Goal: Navigation & Orientation: Understand site structure

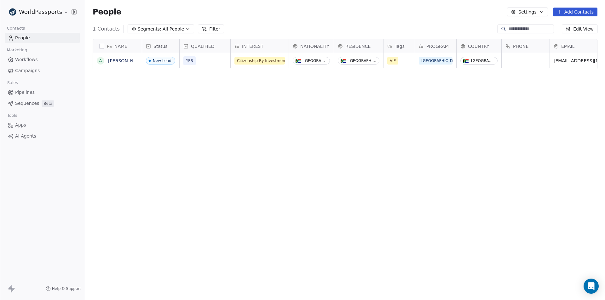
scroll to position [259, 515]
click at [26, 60] on span "Workflows" at bounding box center [26, 59] width 23 height 7
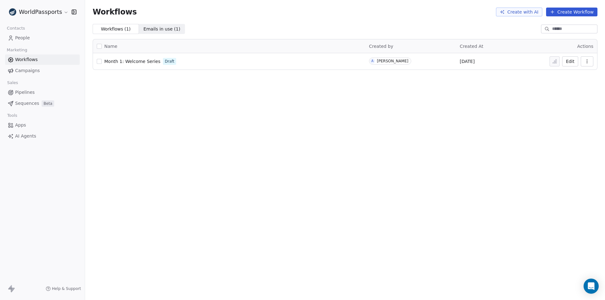
click at [137, 61] on span "Month 1: Welcome Series" at bounding box center [132, 61] width 56 height 5
click at [23, 72] on span "Campaigns" at bounding box center [27, 70] width 25 height 7
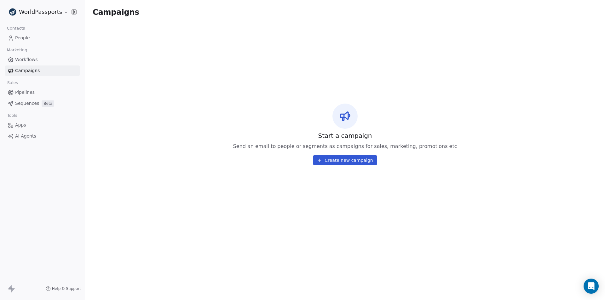
click at [25, 90] on span "Pipelines" at bounding box center [25, 92] width 20 height 7
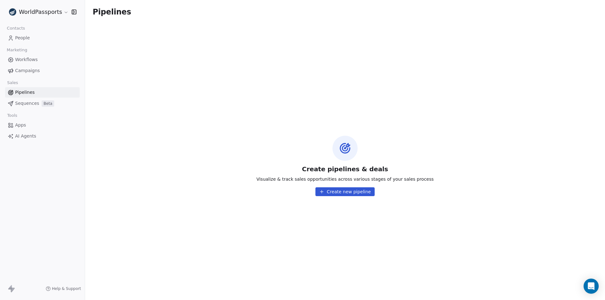
click at [16, 104] on span "Sequences" at bounding box center [27, 103] width 24 height 7
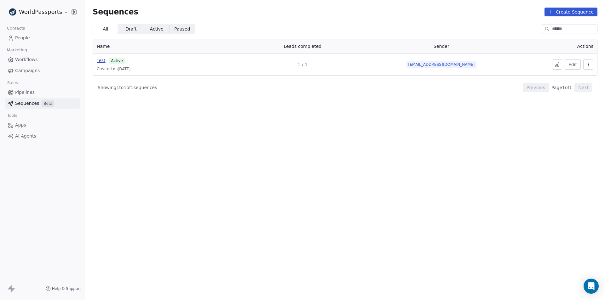
click at [97, 62] on span "Test" at bounding box center [101, 60] width 9 height 5
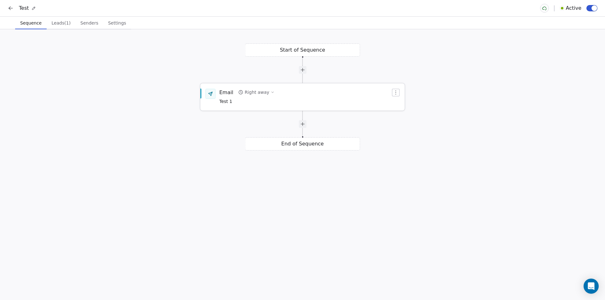
click at [221, 101] on span "Test 1" at bounding box center [246, 101] width 55 height 7
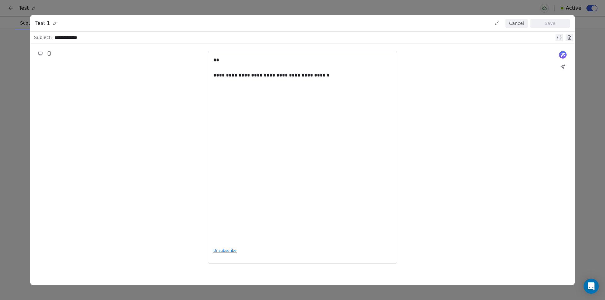
click at [521, 25] on button "Cancel" at bounding box center [517, 23] width 22 height 9
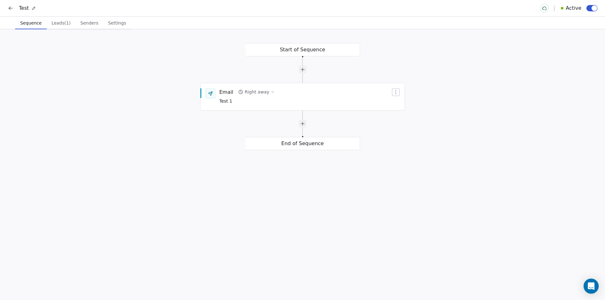
click at [62, 24] on span "Leads (1)" at bounding box center [61, 23] width 24 height 9
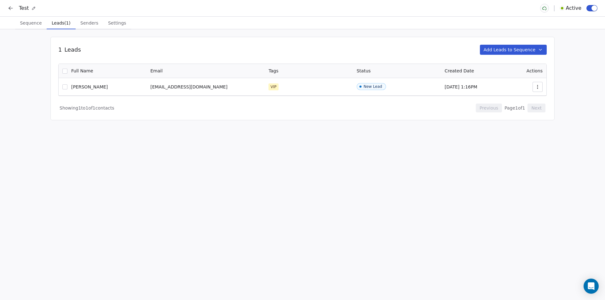
click at [20, 25] on span "Sequence" at bounding box center [30, 23] width 27 height 9
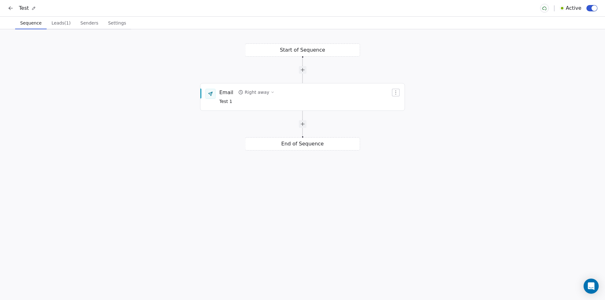
click at [4, 9] on div "Test Active" at bounding box center [302, 8] width 605 height 16
click at [5, 8] on div "Test Active" at bounding box center [302, 8] width 605 height 16
click at [9, 9] on icon at bounding box center [11, 8] width 6 height 6
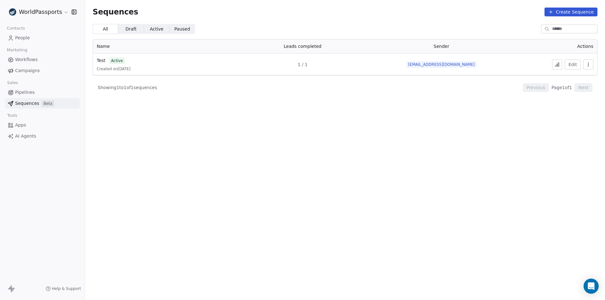
click at [22, 120] on link "Apps" at bounding box center [42, 125] width 75 height 10
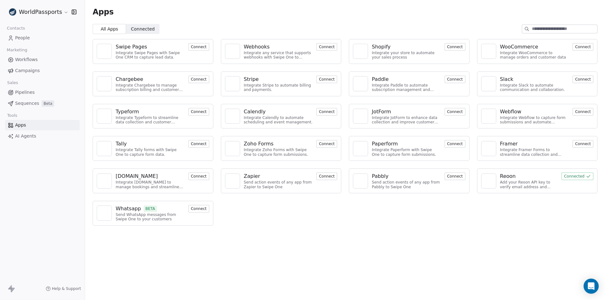
click at [30, 136] on span "AI Agents" at bounding box center [25, 136] width 21 height 7
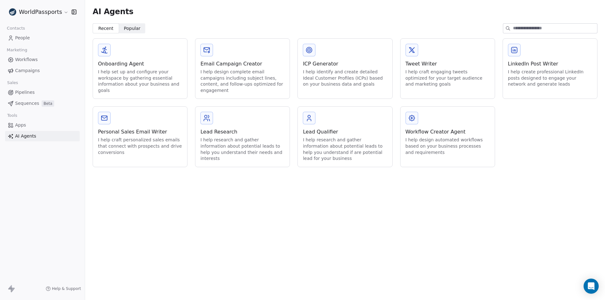
click at [23, 38] on span "People" at bounding box center [22, 38] width 15 height 7
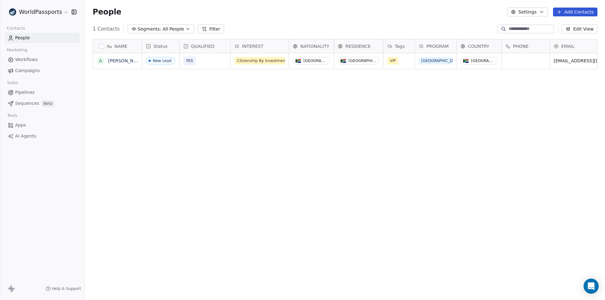
scroll to position [259, 515]
click at [28, 71] on span "Campaigns" at bounding box center [27, 70] width 25 height 7
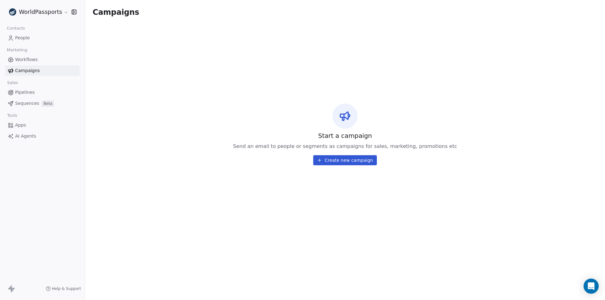
click at [25, 92] on span "Pipelines" at bounding box center [25, 92] width 20 height 7
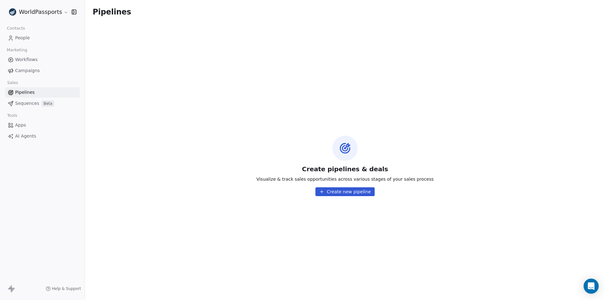
click at [27, 106] on span "Sequences" at bounding box center [27, 103] width 24 height 7
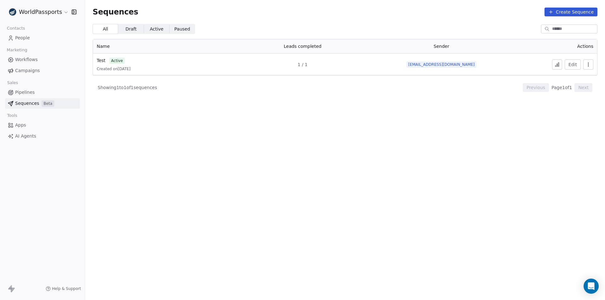
click at [24, 73] on span "Campaigns" at bounding box center [27, 70] width 25 height 7
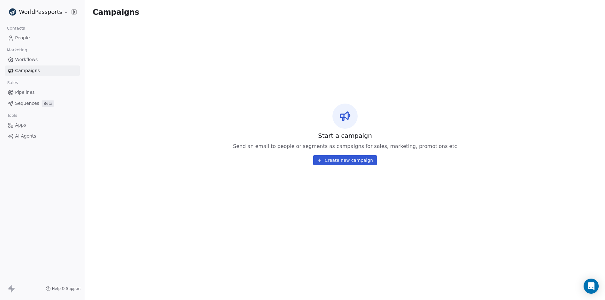
click at [26, 59] on span "Workflows" at bounding box center [26, 59] width 23 height 7
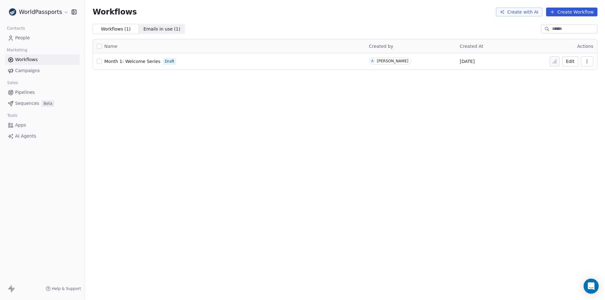
click at [18, 36] on span "People" at bounding box center [22, 38] width 15 height 7
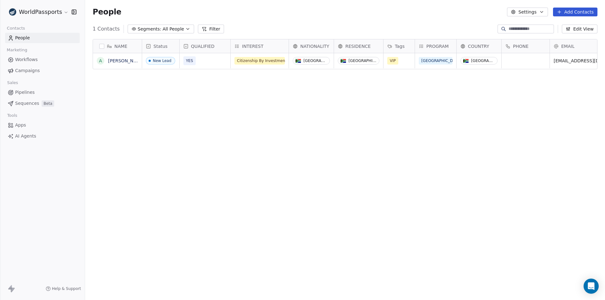
scroll to position [259, 515]
click at [531, 9] on button "Settings" at bounding box center [527, 12] width 41 height 9
click at [443, 159] on html "WorldPassports Contacts People Marketing Workflows Campaigns Sales Pipelines Se…" at bounding box center [302, 150] width 605 height 300
